Goal: Task Accomplishment & Management: Manage account settings

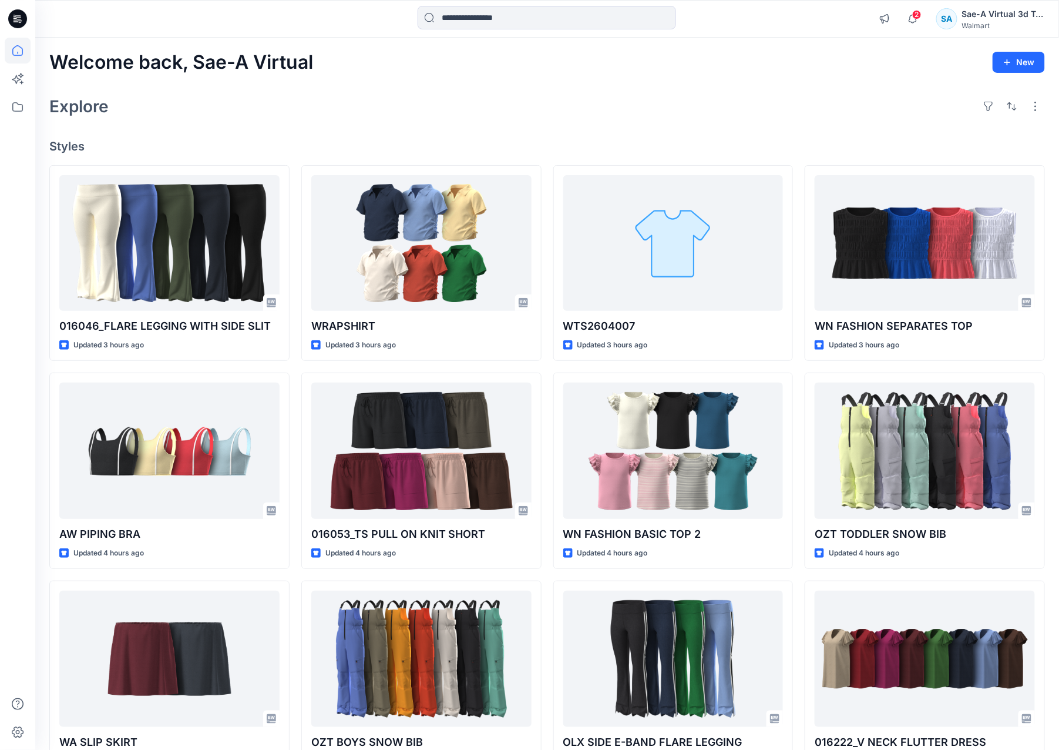
click at [196, 122] on div "Welcome back, Sae-A Virtual New Explore Styles 016046_FLARE LEGGING WITH SIDE S…" at bounding box center [547, 436] width 1024 height 796
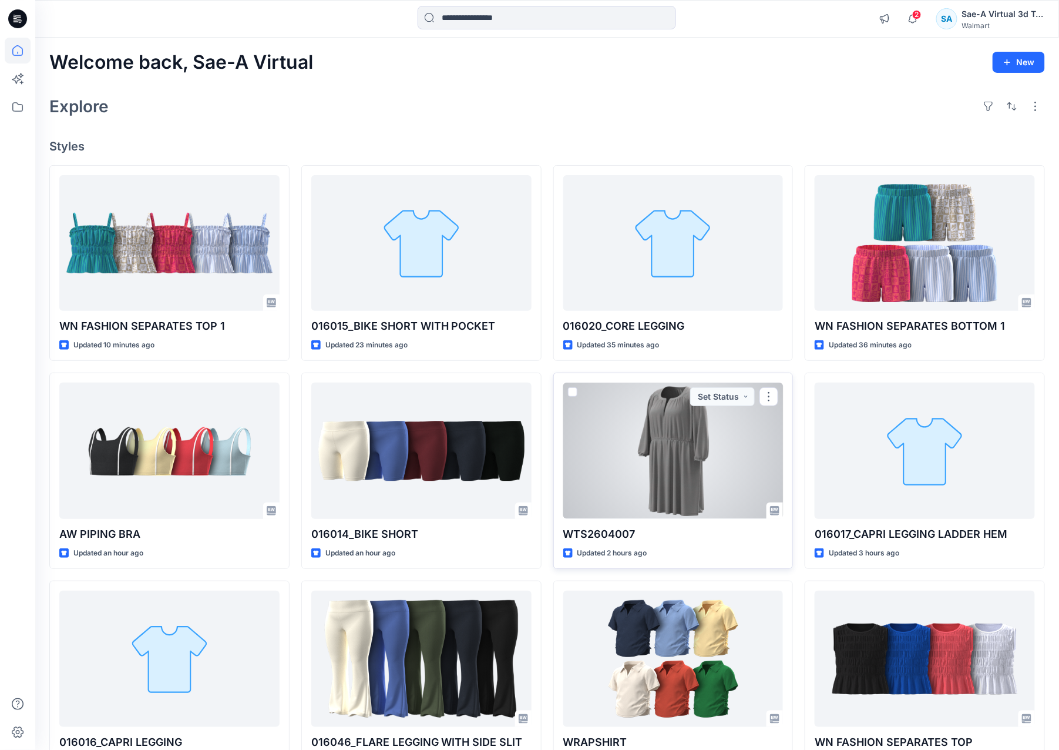
click at [693, 474] on div at bounding box center [673, 450] width 220 height 136
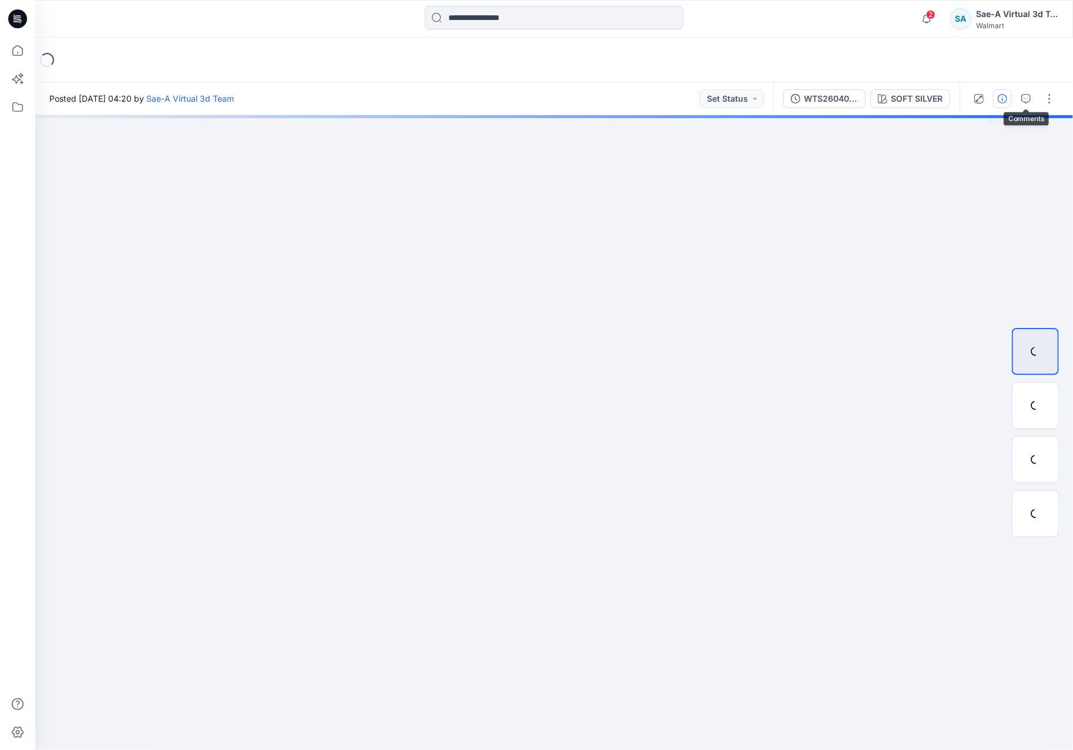
click at [996, 104] on button "button" at bounding box center [1002, 98] width 19 height 19
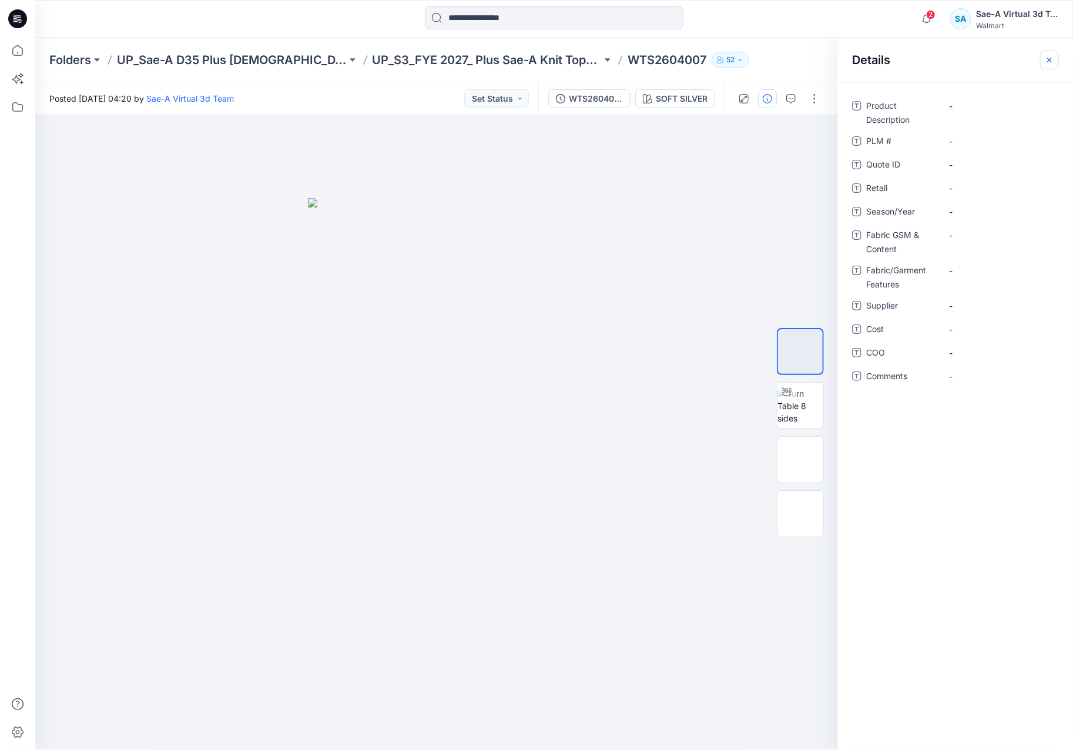
click at [1048, 59] on icon "button" at bounding box center [1049, 59] width 9 height 9
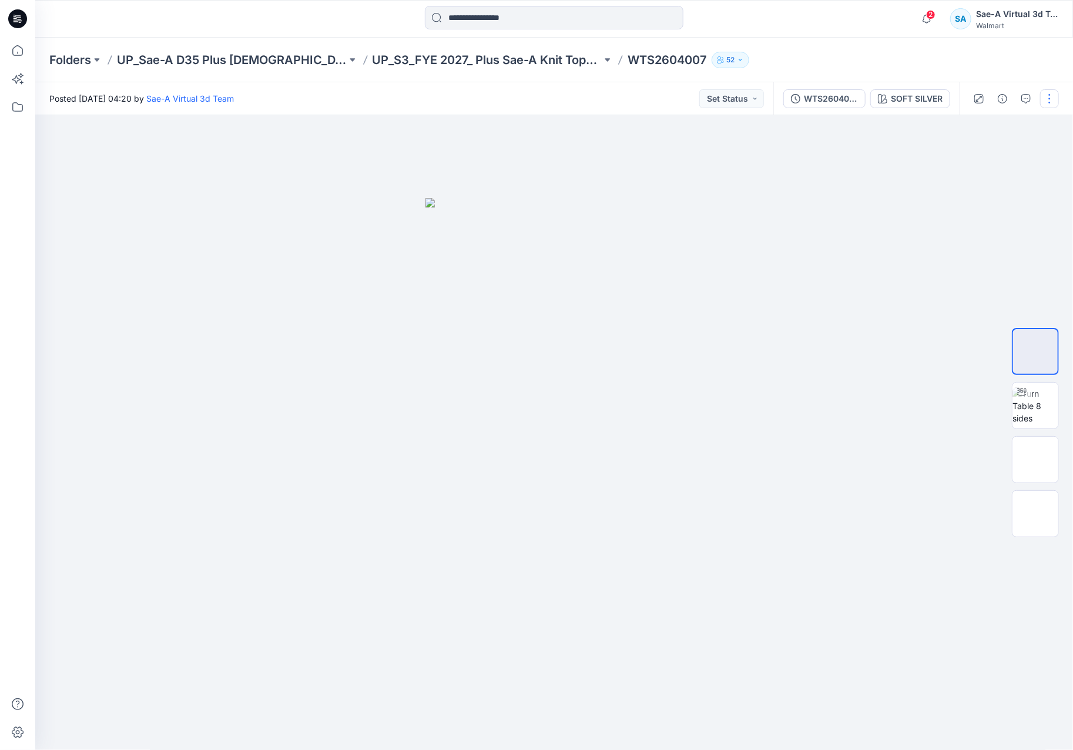
click at [1041, 101] on button "button" at bounding box center [1049, 98] width 19 height 19
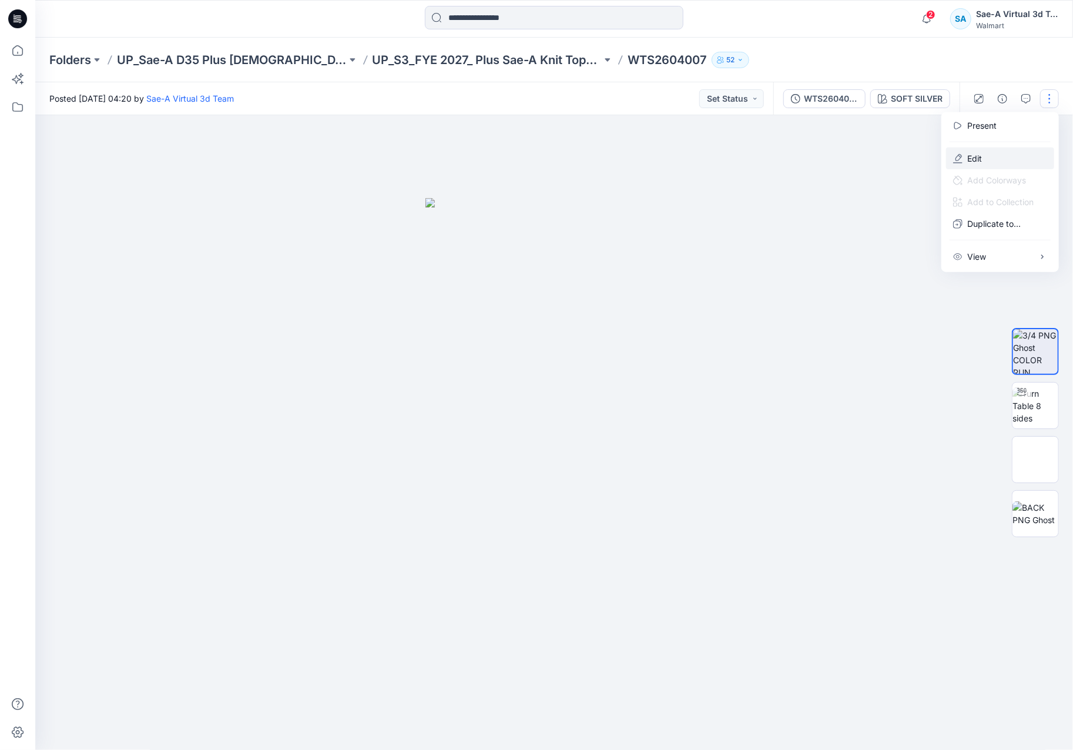
click at [979, 158] on p "Edit" at bounding box center [974, 158] width 15 height 12
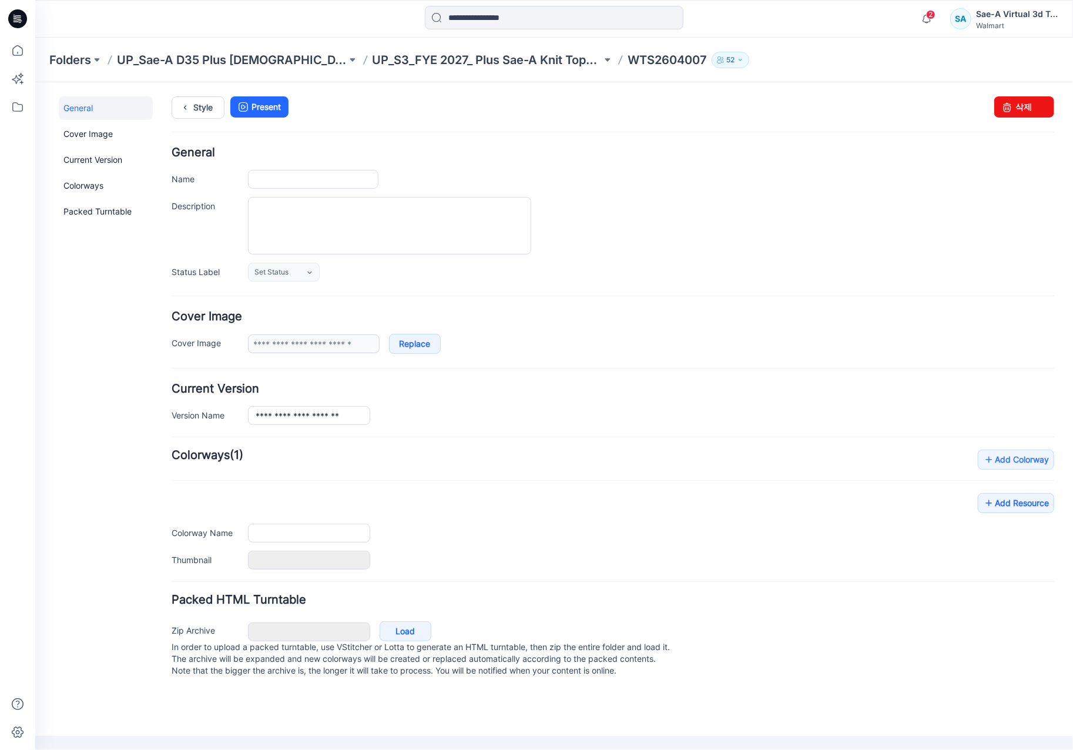
type input "**********"
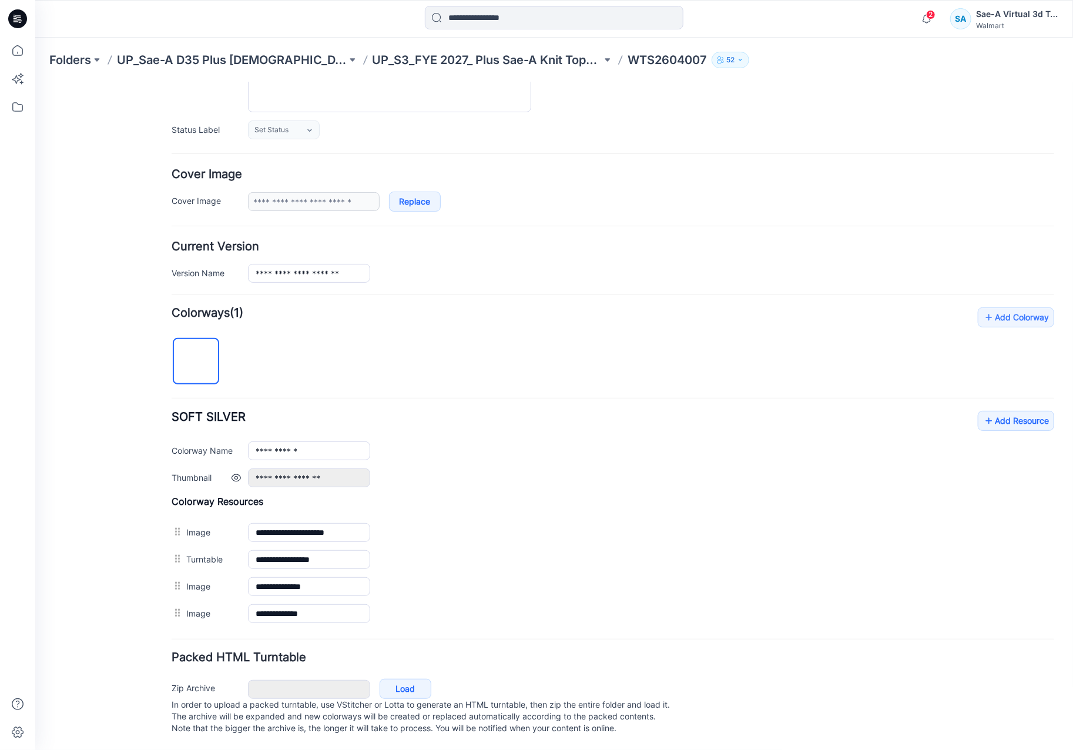
scroll to position [157, 0]
click at [982, 411] on icon at bounding box center [988, 420] width 12 height 19
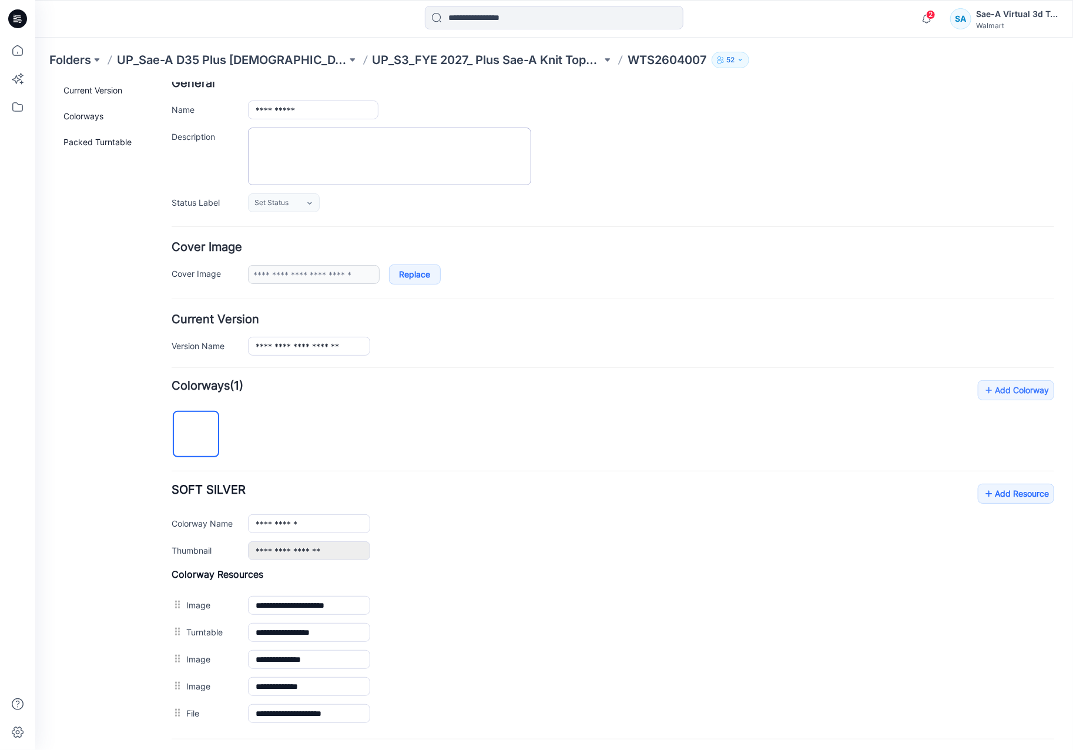
scroll to position [0, 0]
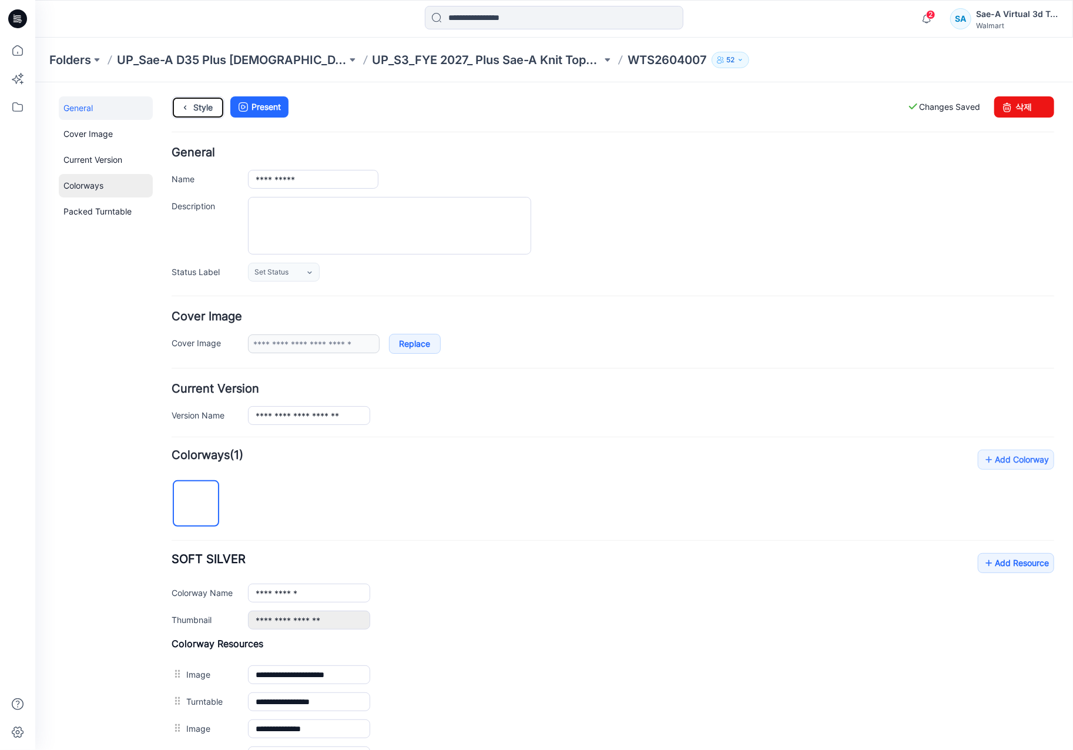
drag, startPoint x: 201, startPoint y: 108, endPoint x: 132, endPoint y: 181, distance: 100.2
click at [201, 108] on link "Style" at bounding box center [197, 107] width 53 height 22
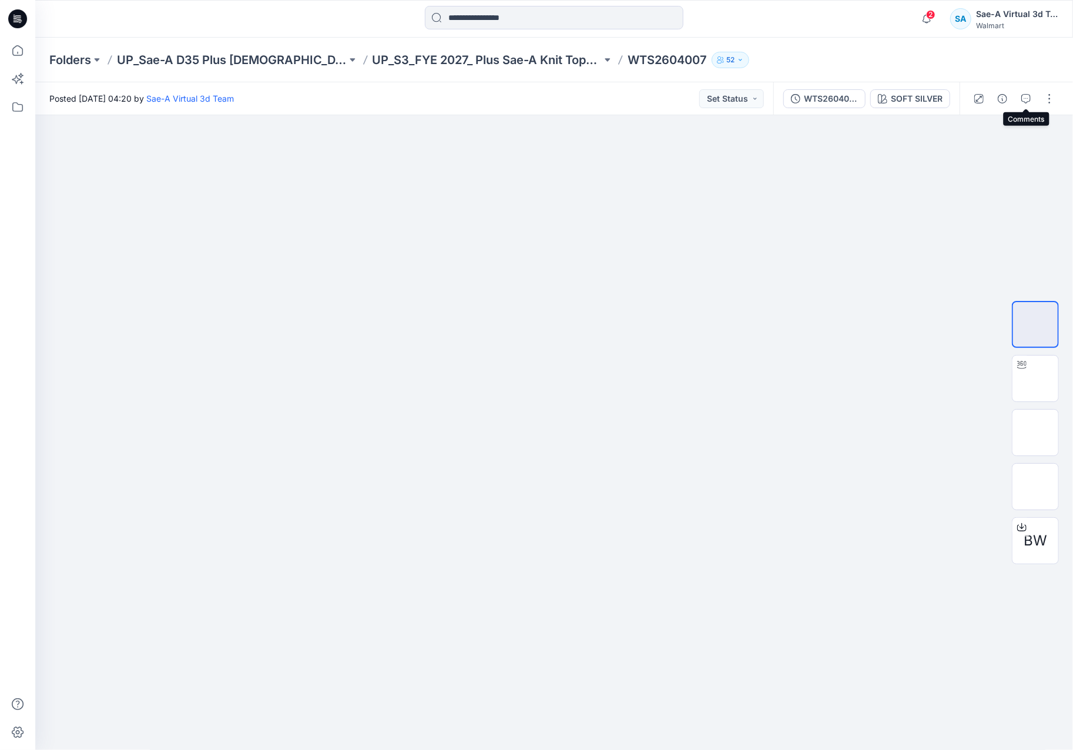
click at [1025, 101] on icon "button" at bounding box center [1025, 98] width 9 height 9
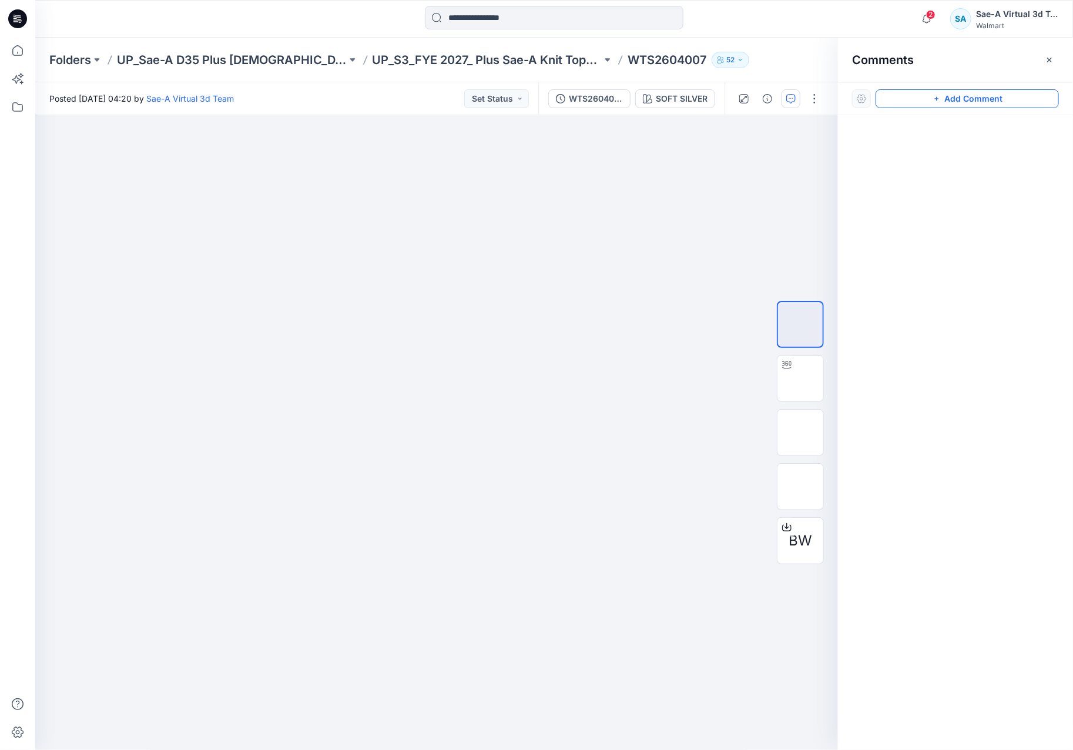
click at [961, 93] on button "Add Comment" at bounding box center [966, 98] width 183 height 19
click at [552, 149] on div "1" at bounding box center [436, 432] width 803 height 635
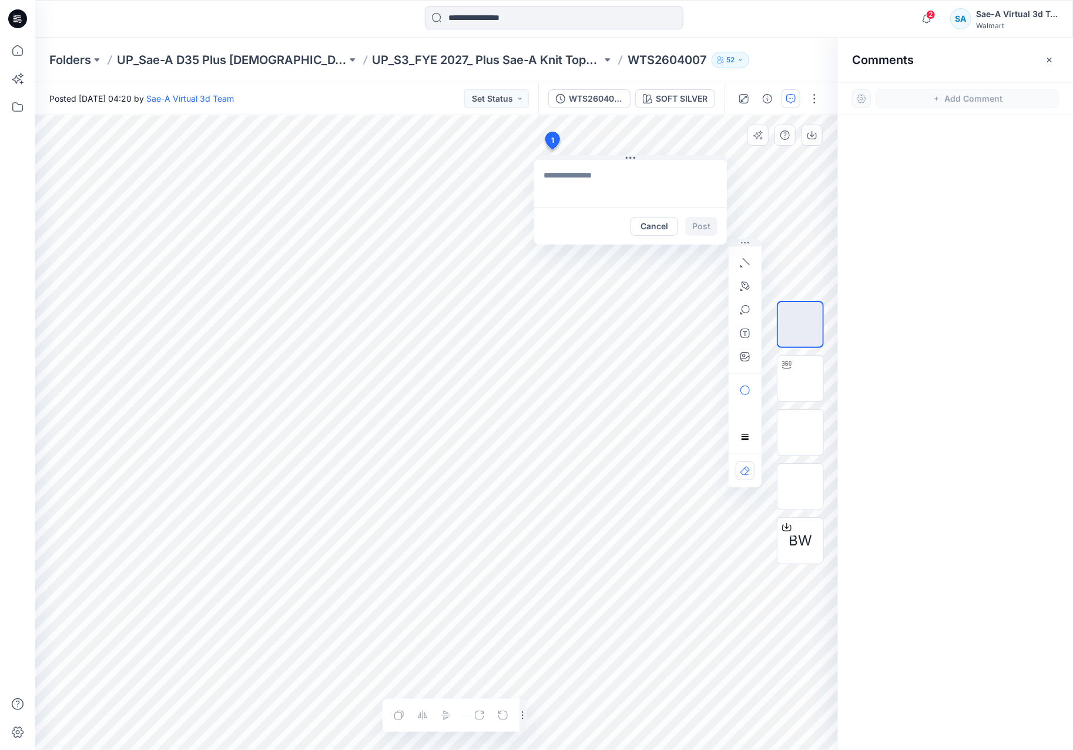
click at [619, 189] on textarea at bounding box center [630, 183] width 193 height 47
type textarea "**********"
click at [708, 229] on button "Post" at bounding box center [701, 226] width 32 height 19
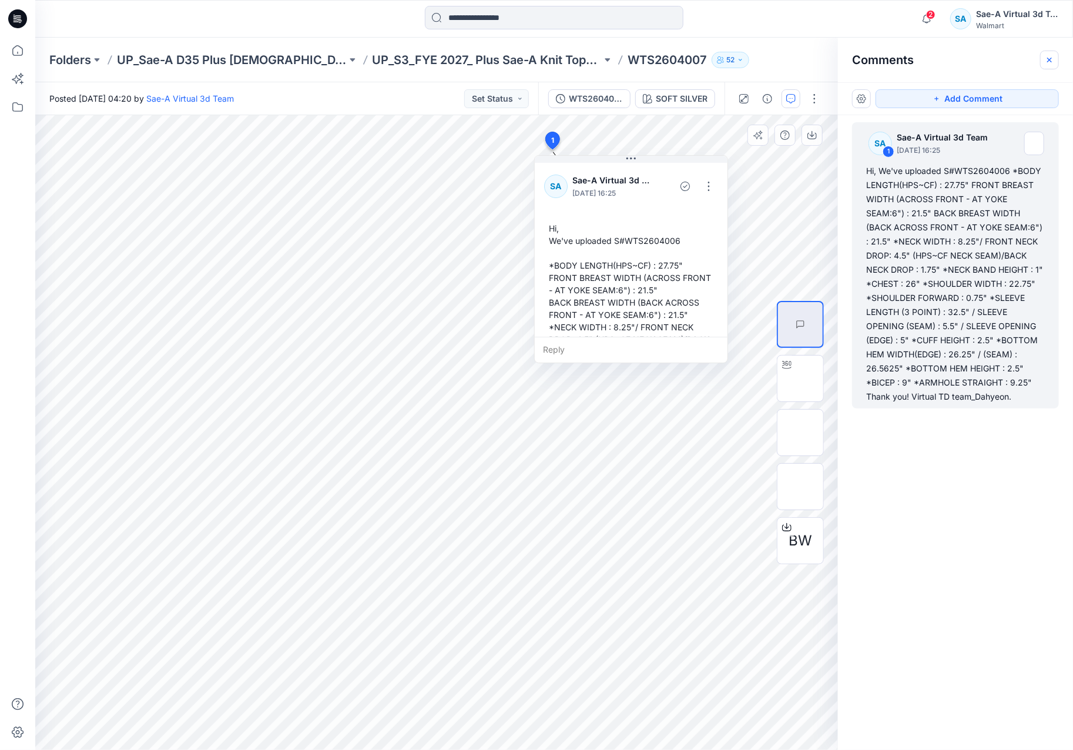
click at [1048, 53] on button "button" at bounding box center [1049, 60] width 19 height 19
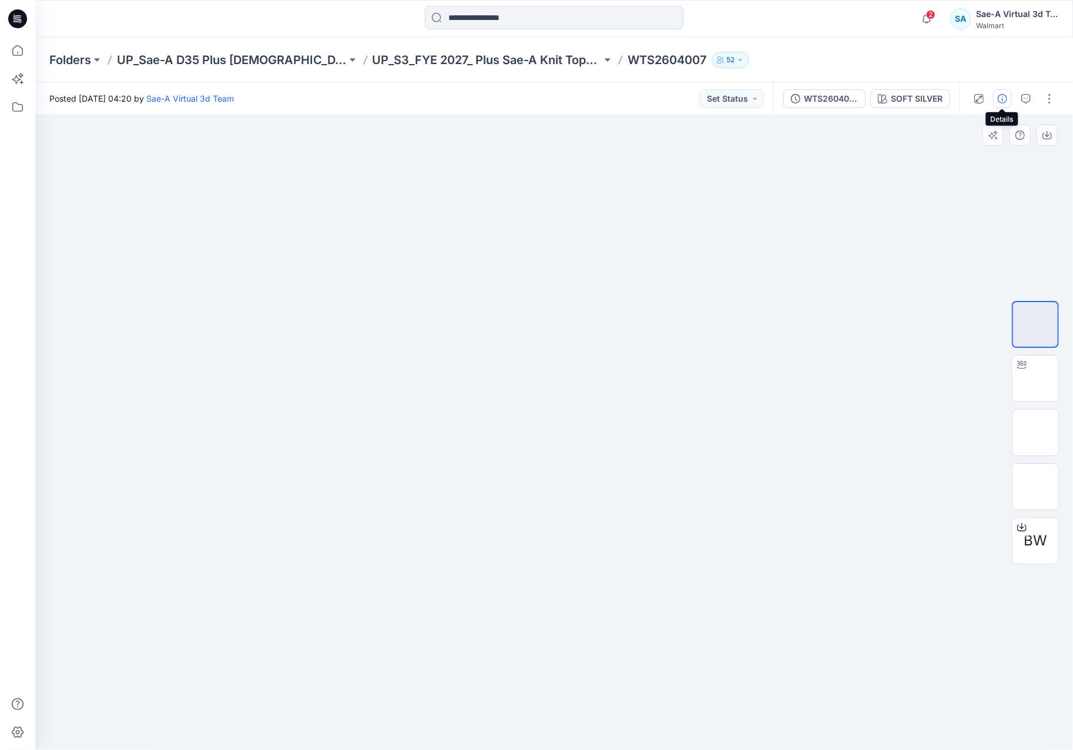
click at [1004, 99] on icon "button" at bounding box center [1002, 98] width 9 height 9
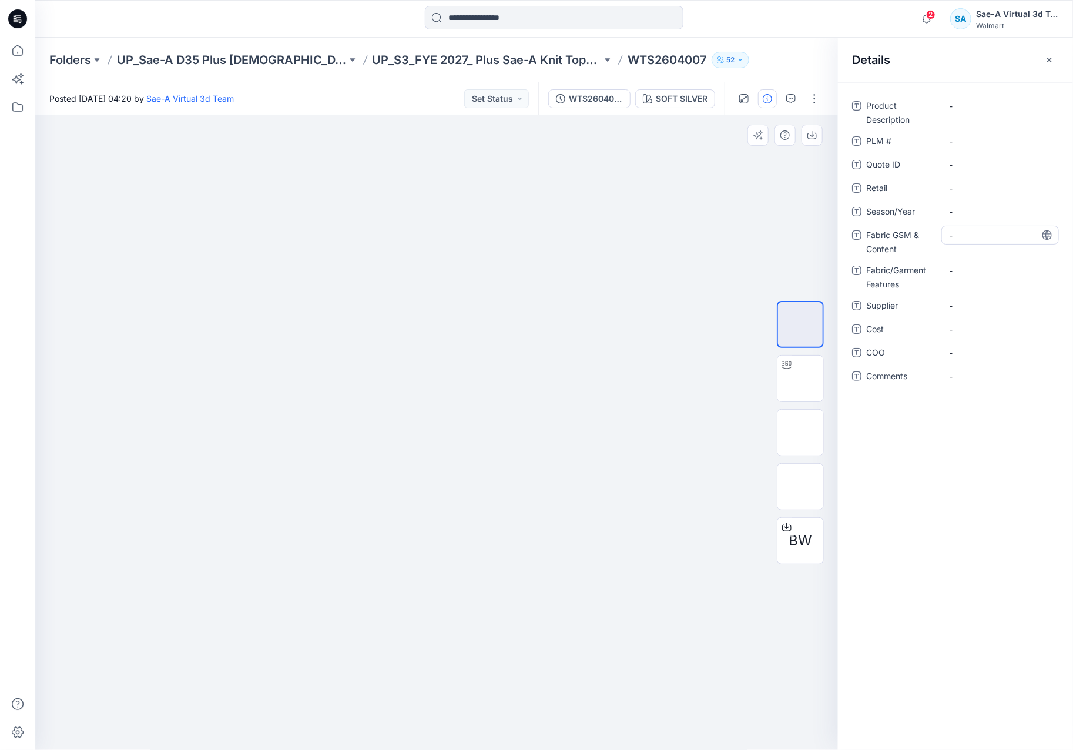
click at [968, 236] on Content "-" at bounding box center [1000, 235] width 102 height 12
type textarea "**********"
click at [971, 213] on span "-" at bounding box center [1000, 212] width 102 height 12
type textarea "*****"
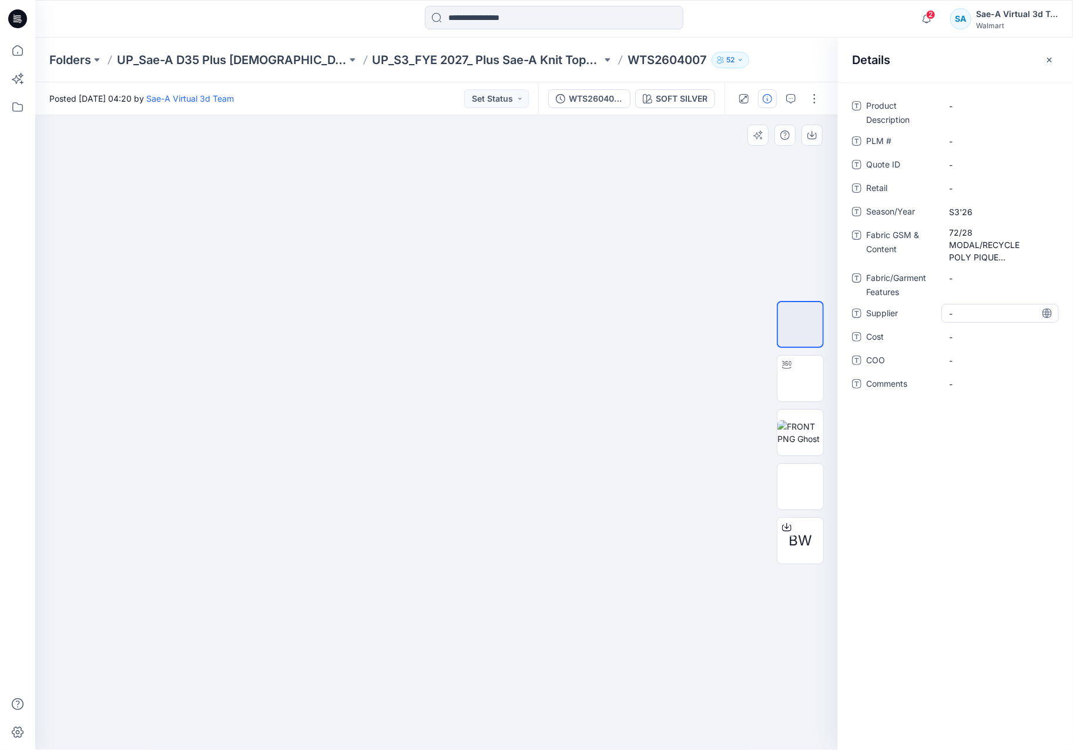
click at [969, 316] on span "-" at bounding box center [1000, 313] width 102 height 12
drag, startPoint x: 969, startPoint y: 317, endPoint x: 939, endPoint y: 320, distance: 30.1
click at [939, 320] on div "Supplier **" at bounding box center [955, 313] width 207 height 19
type textarea "****"
click at [989, 167] on ID "-" at bounding box center [1000, 165] width 102 height 12
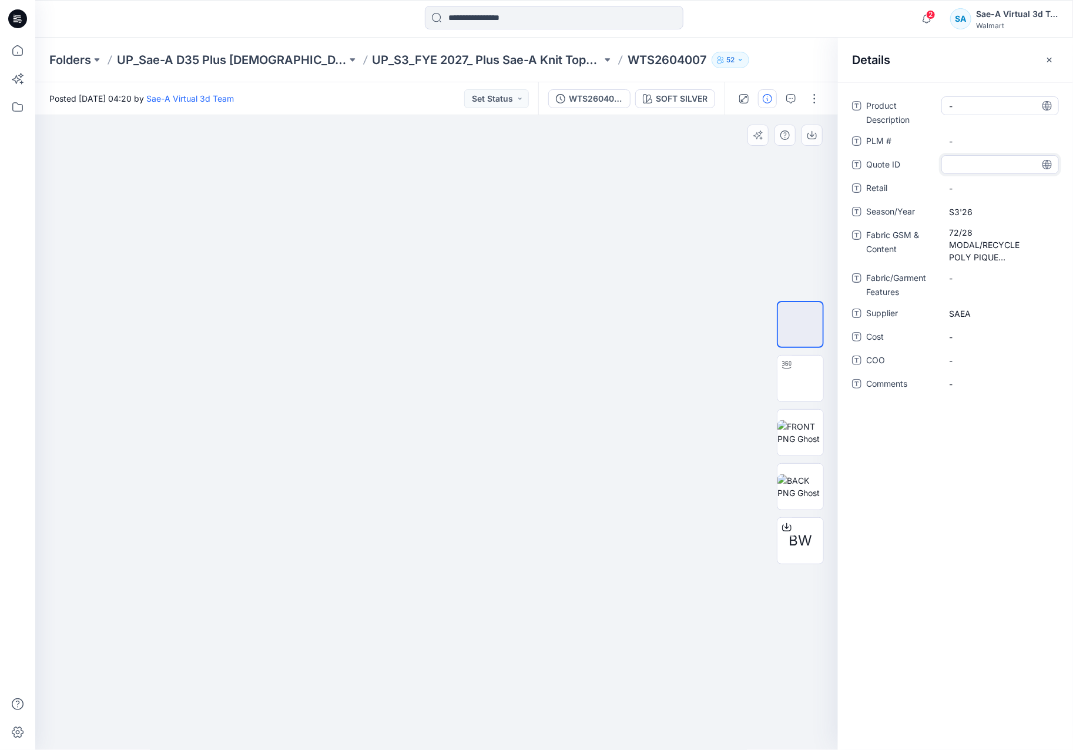
click at [976, 100] on Description "-" at bounding box center [1000, 106] width 102 height 12
drag, startPoint x: 574, startPoint y: 59, endPoint x: 653, endPoint y: 58, distance: 79.3
click at [653, 58] on div "Folders UP_Sae-A D35 Plus Ladies Top UP_S3_FYE 2027_ Plus Sae-A Knit Tops & Dre…" at bounding box center [508, 60] width 918 height 16
copy p "WTS2604007"
click at [982, 140] on \ "-" at bounding box center [1000, 141] width 102 height 12
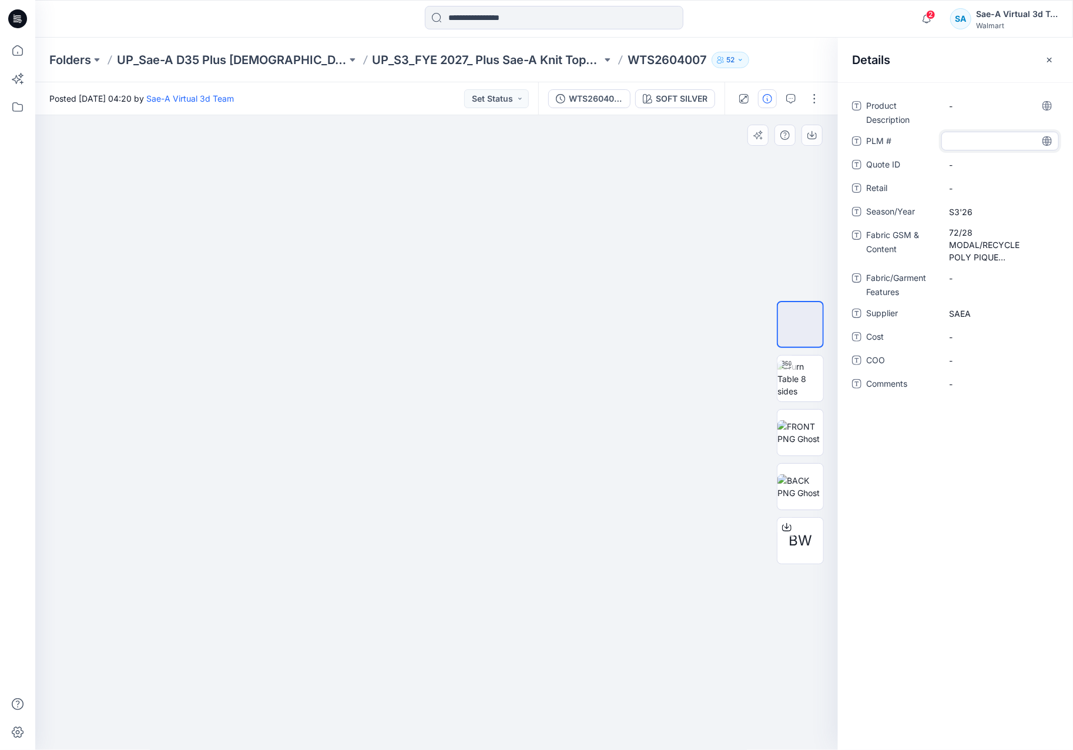
type textarea "**********"
click at [994, 449] on div "**********" at bounding box center [955, 415] width 235 height 667
click at [1055, 55] on button "button" at bounding box center [1049, 60] width 19 height 19
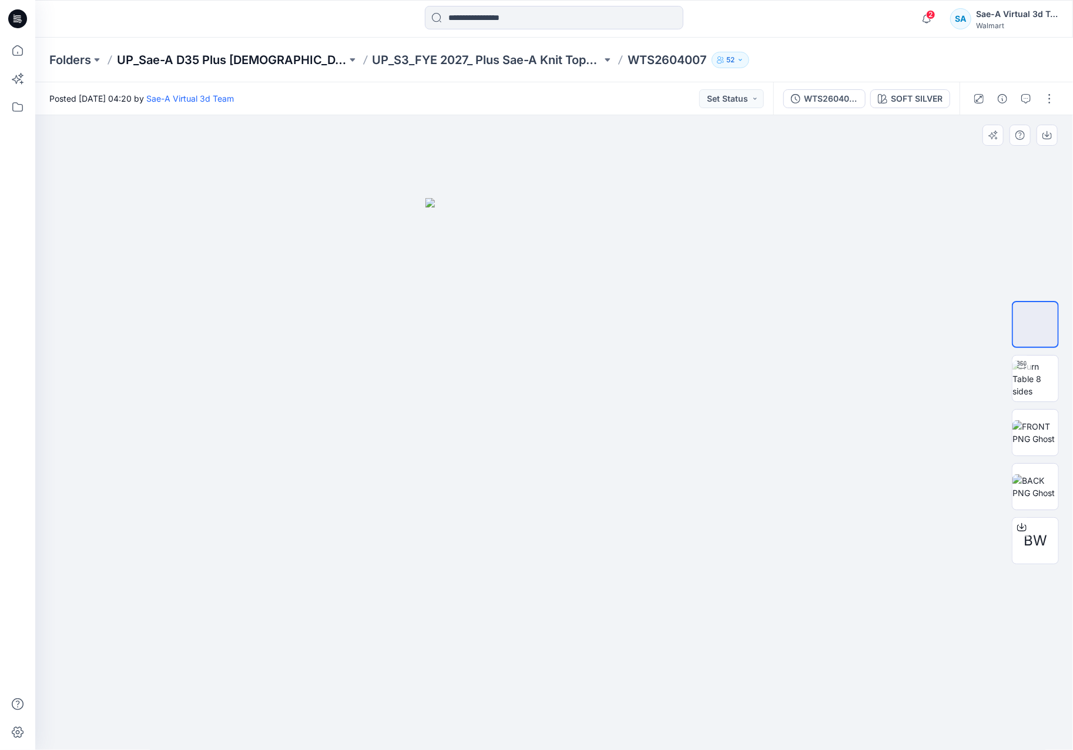
click at [173, 56] on p "UP_Sae-A D35 Plus [DEMOGRAPHIC_DATA] Top" at bounding box center [232, 60] width 230 height 16
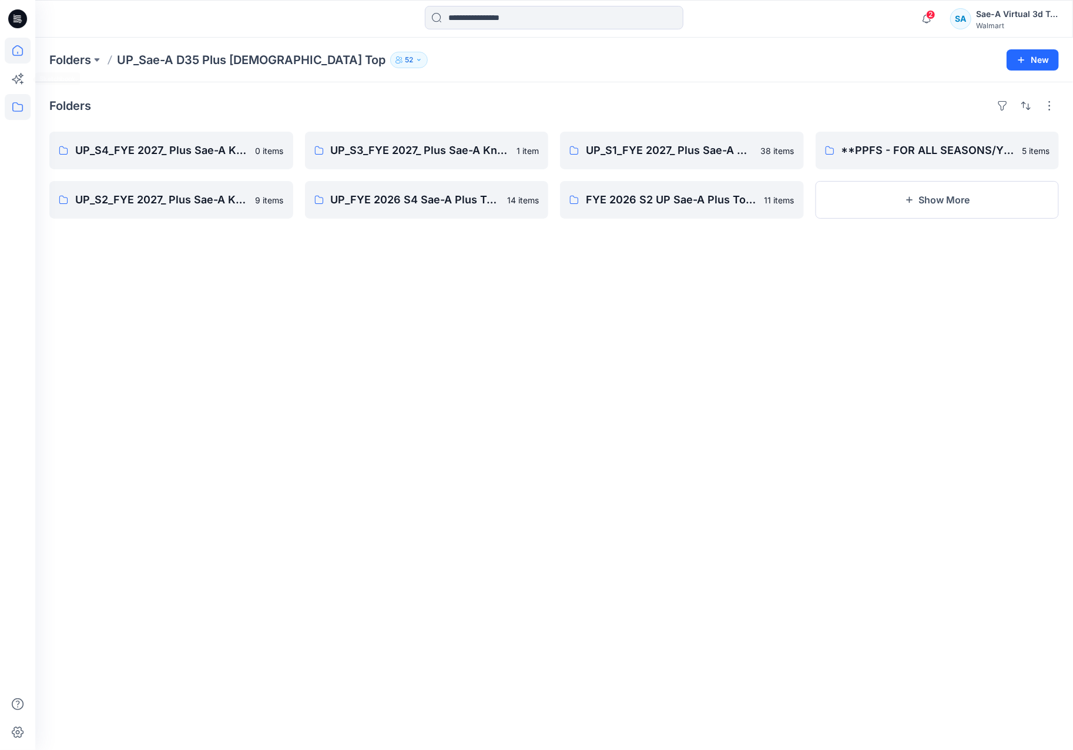
click at [24, 51] on icon at bounding box center [18, 51] width 26 height 26
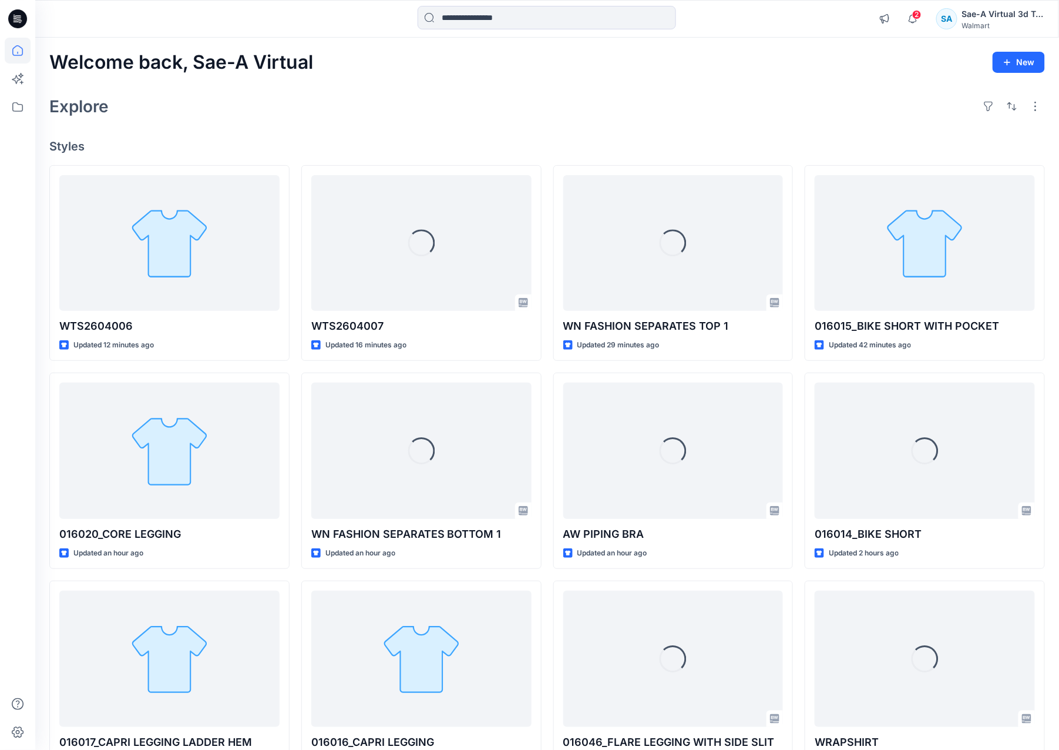
click at [545, 88] on div "Welcome back, Sae-A Virtual New Explore Styles WTS2604006 Updated 12 minutes ag…" at bounding box center [547, 436] width 1024 height 796
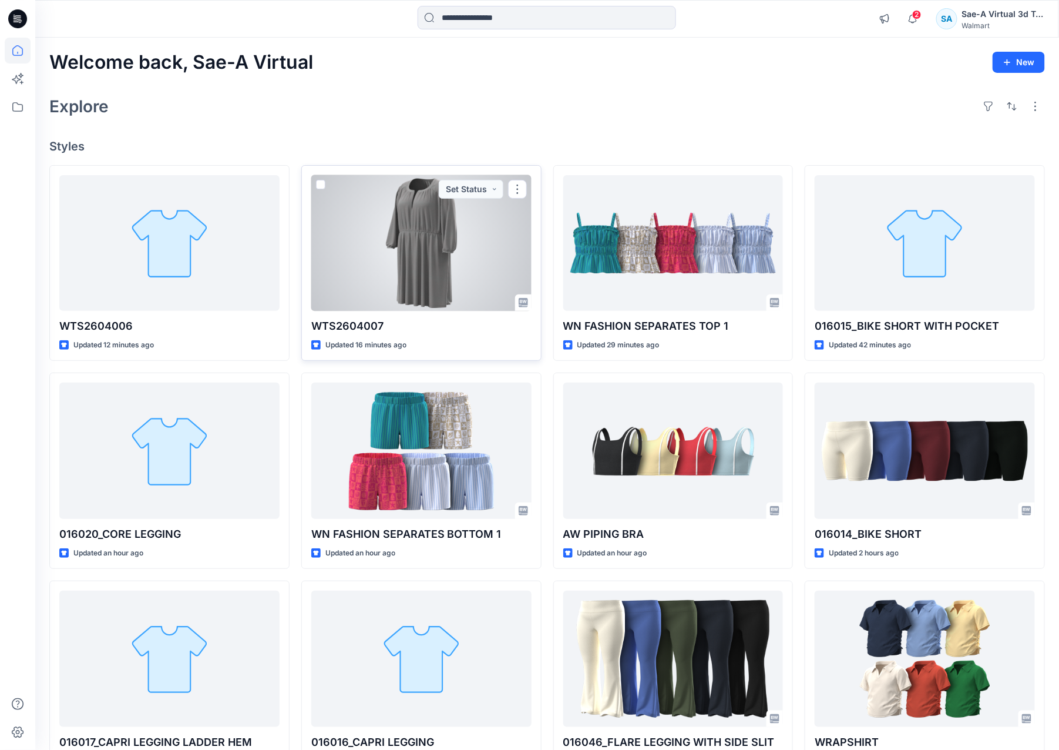
click at [432, 280] on div at bounding box center [421, 243] width 220 height 136
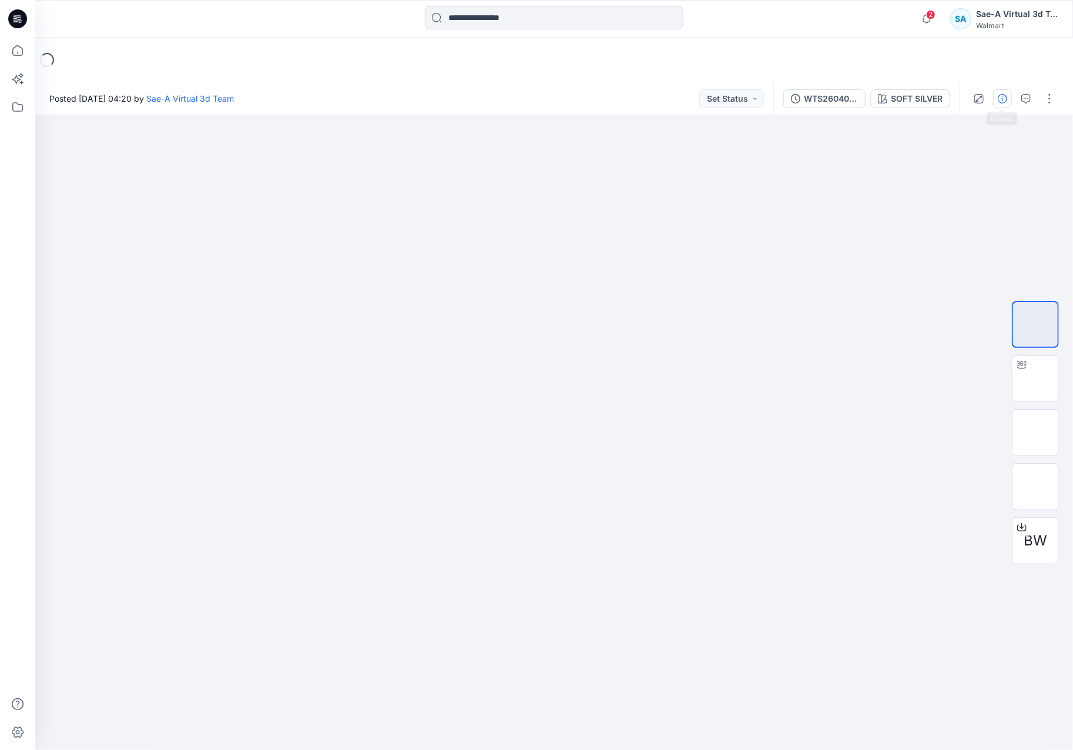
click at [995, 93] on button "button" at bounding box center [1002, 98] width 19 height 19
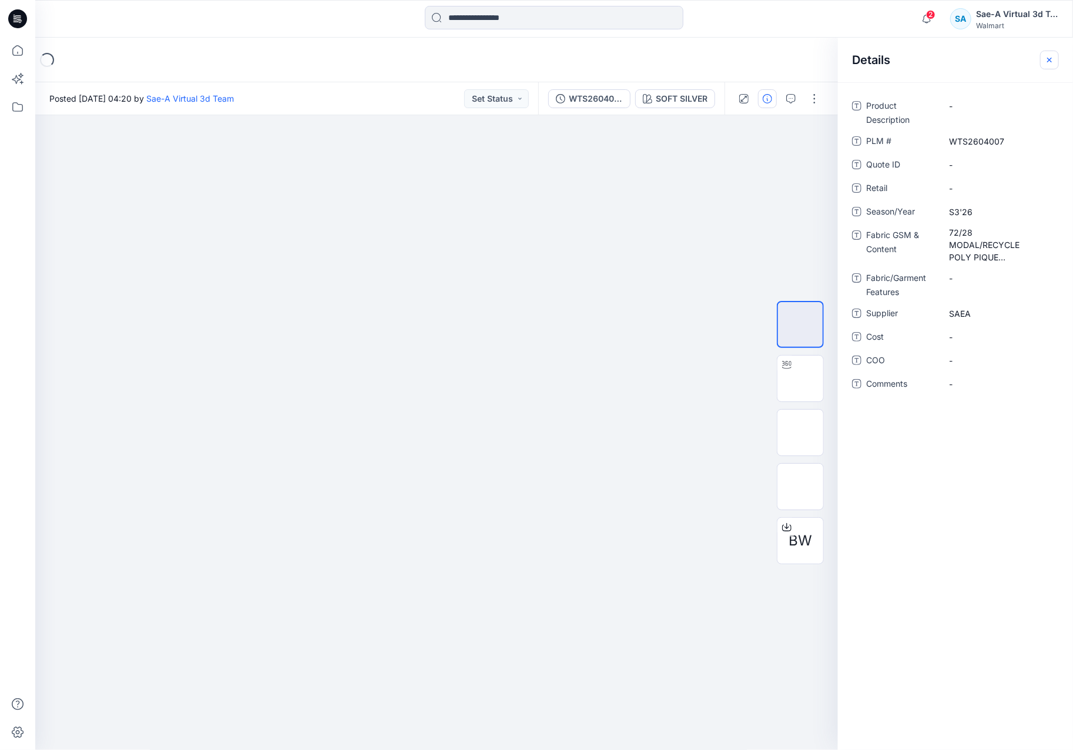
click at [1045, 60] on icon "button" at bounding box center [1049, 59] width 9 height 9
